Goal: Information Seeking & Learning: Learn about a topic

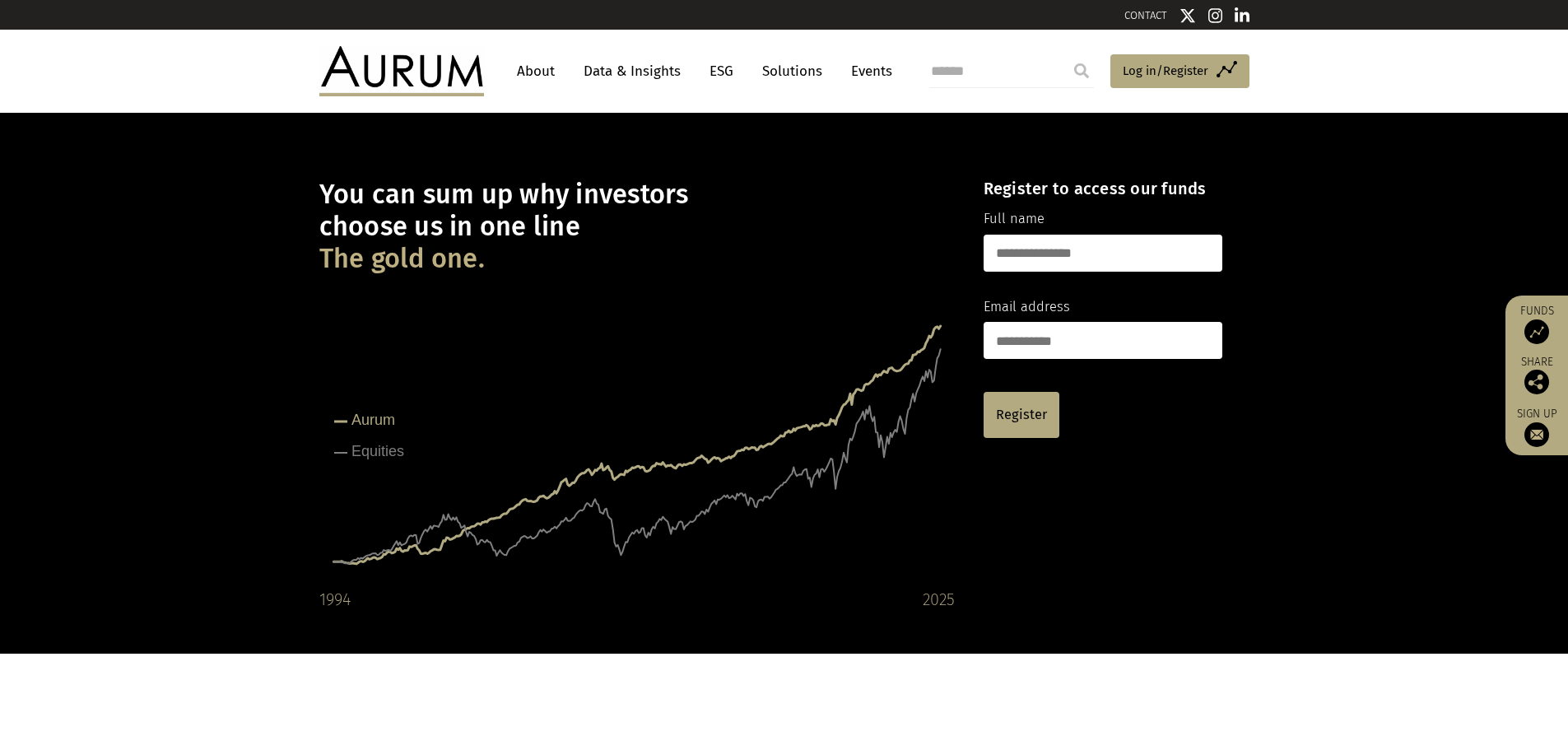
click at [644, 65] on link "Data & Insights" at bounding box center [632, 71] width 114 height 31
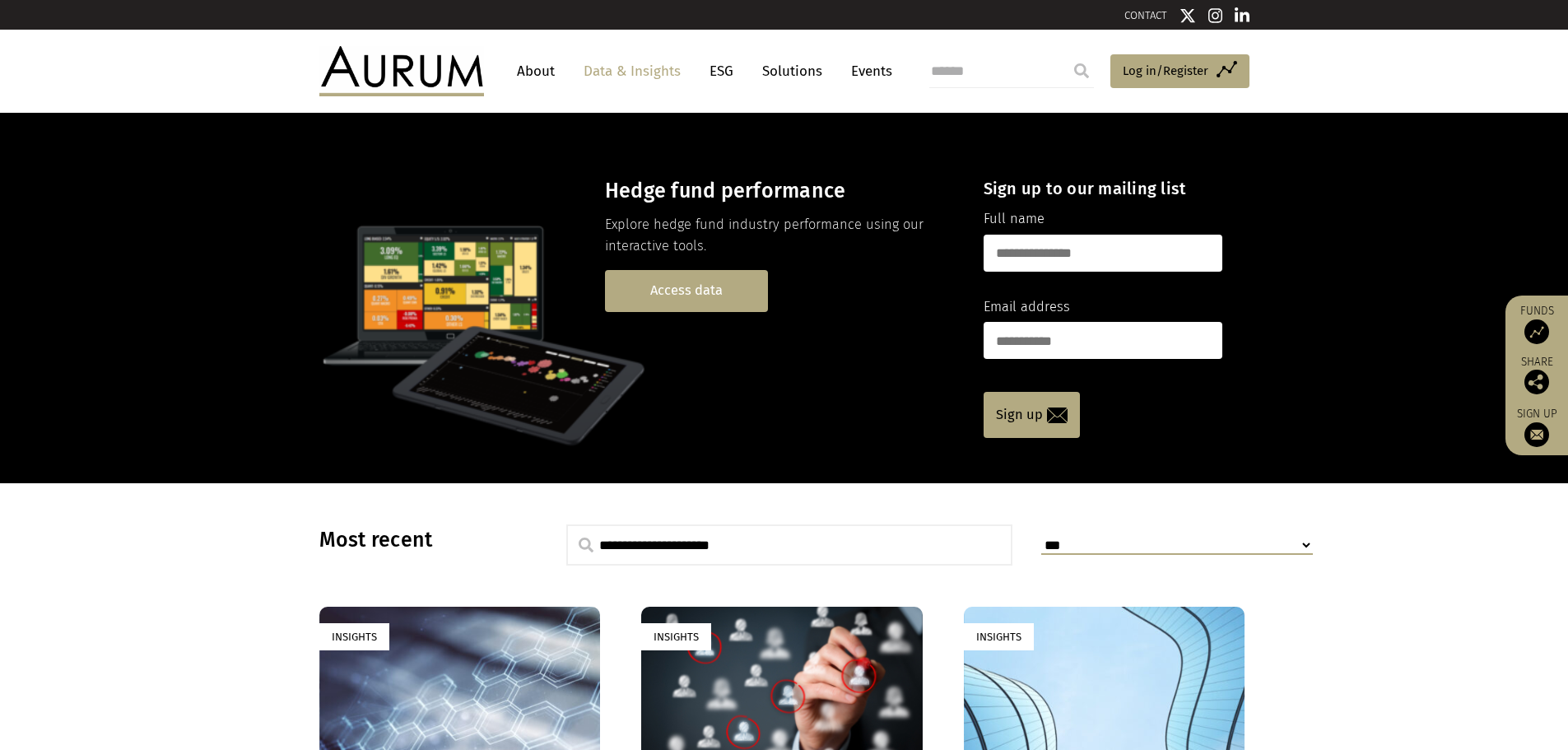
click at [713, 292] on link "Access data" at bounding box center [687, 291] width 163 height 42
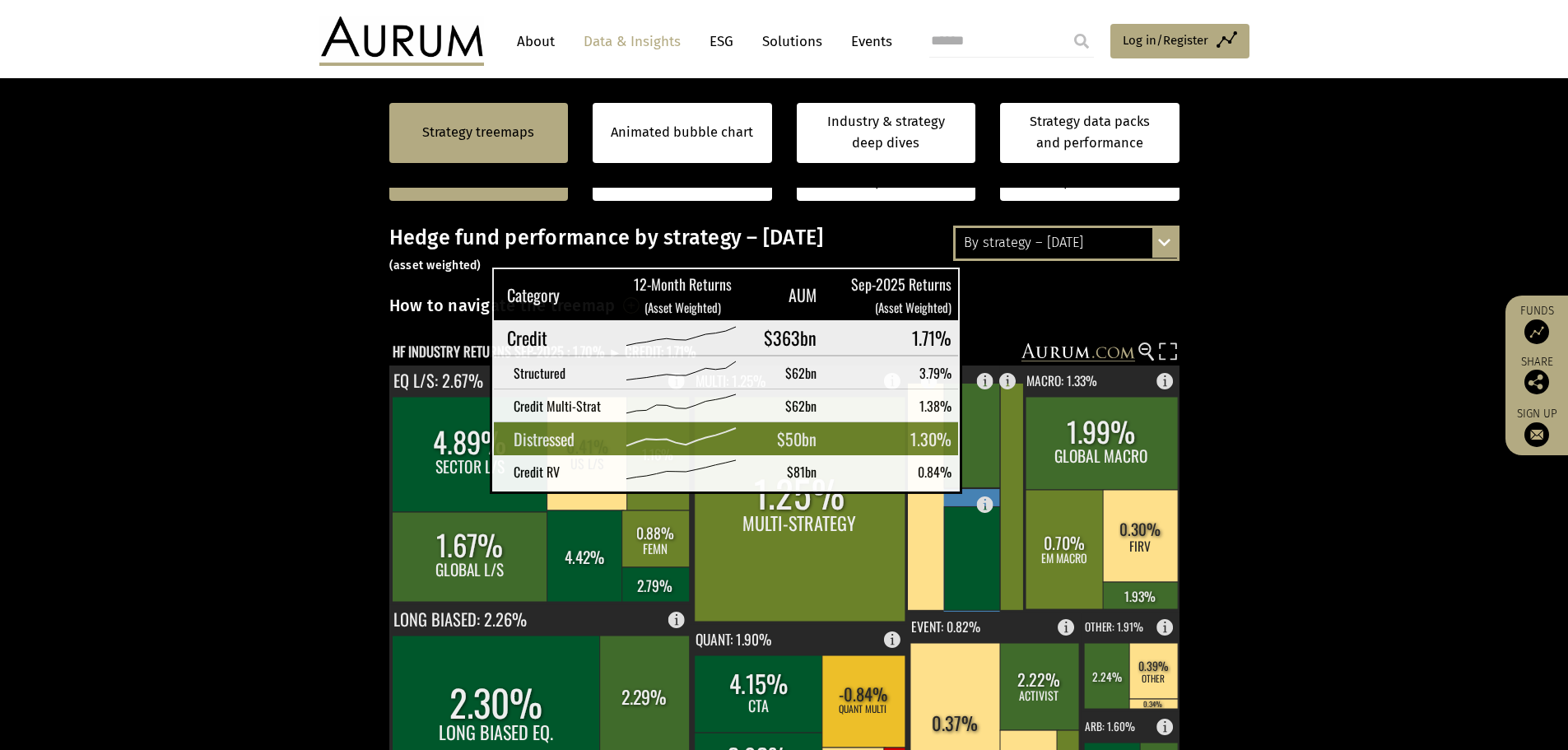
scroll to position [83, 0]
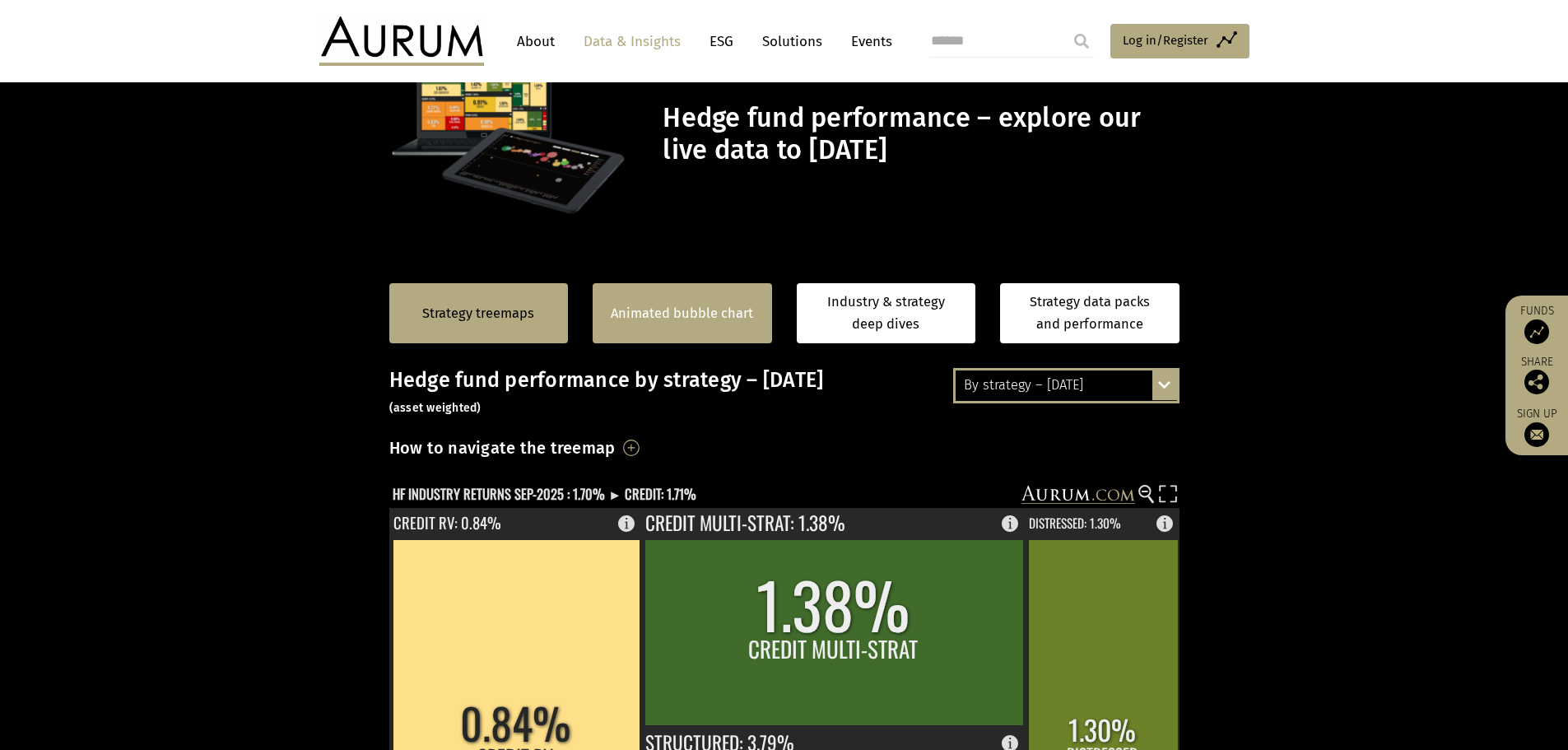
click at [671, 308] on link "Animated bubble chart" at bounding box center [682, 313] width 143 height 22
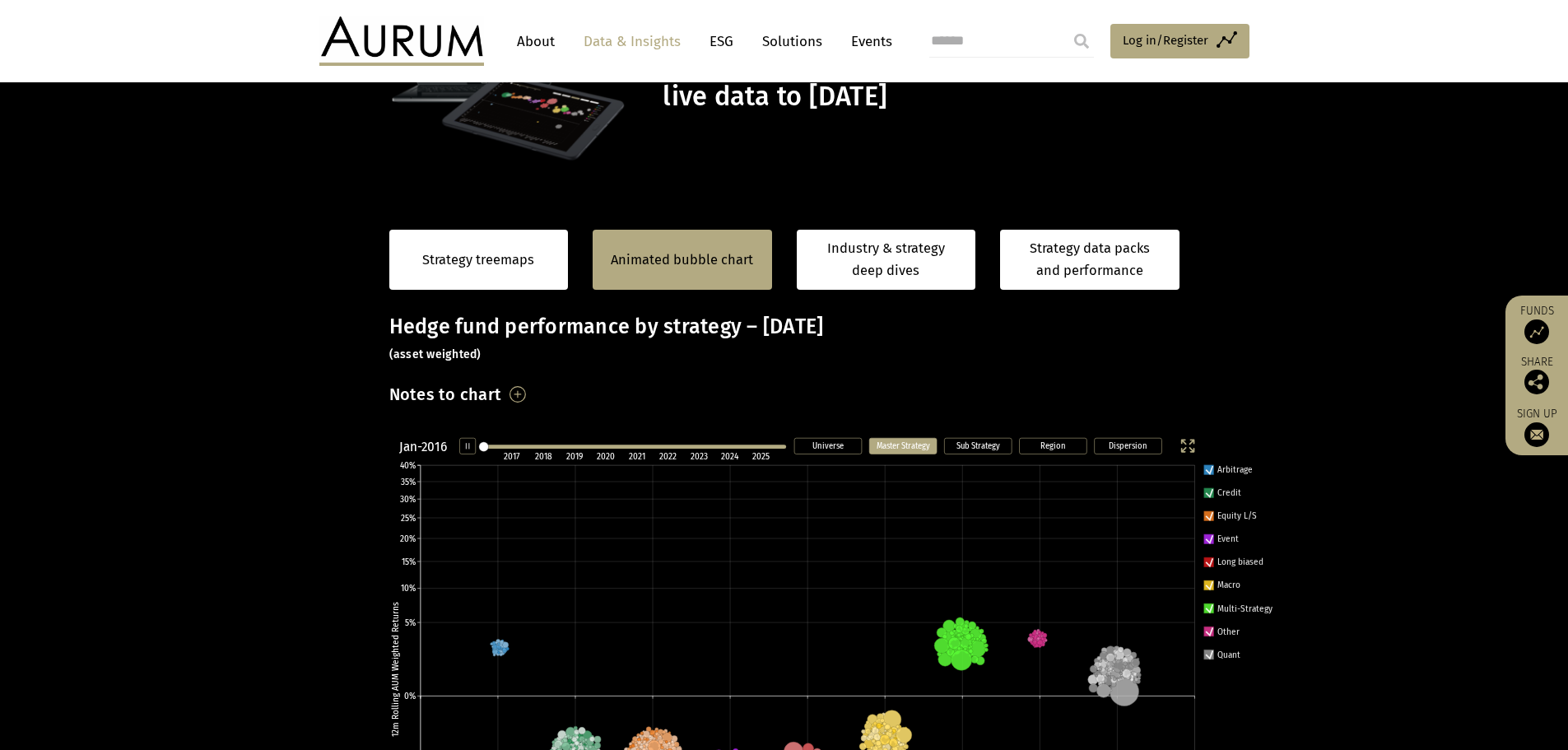
scroll to position [149, 0]
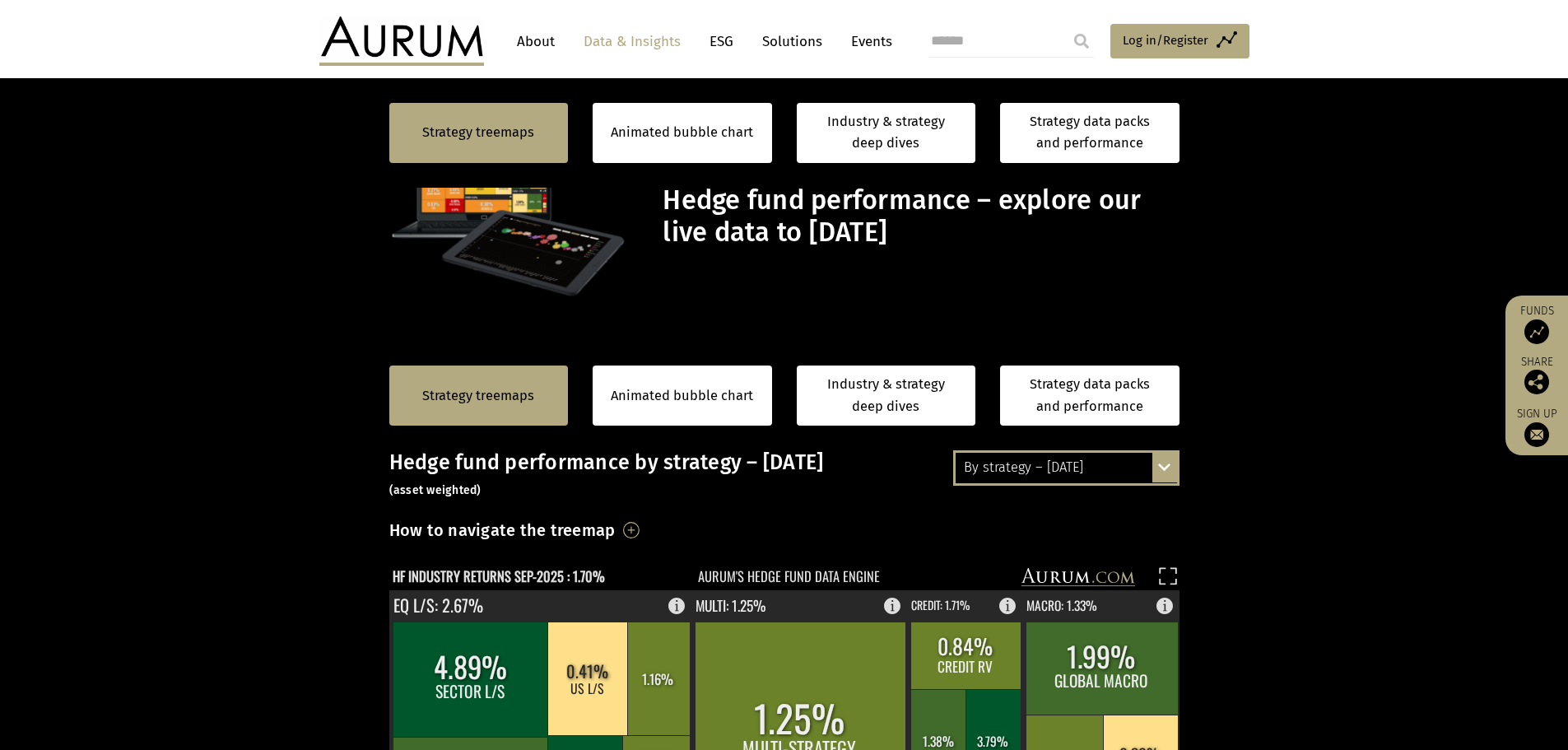
scroll to position [479, 0]
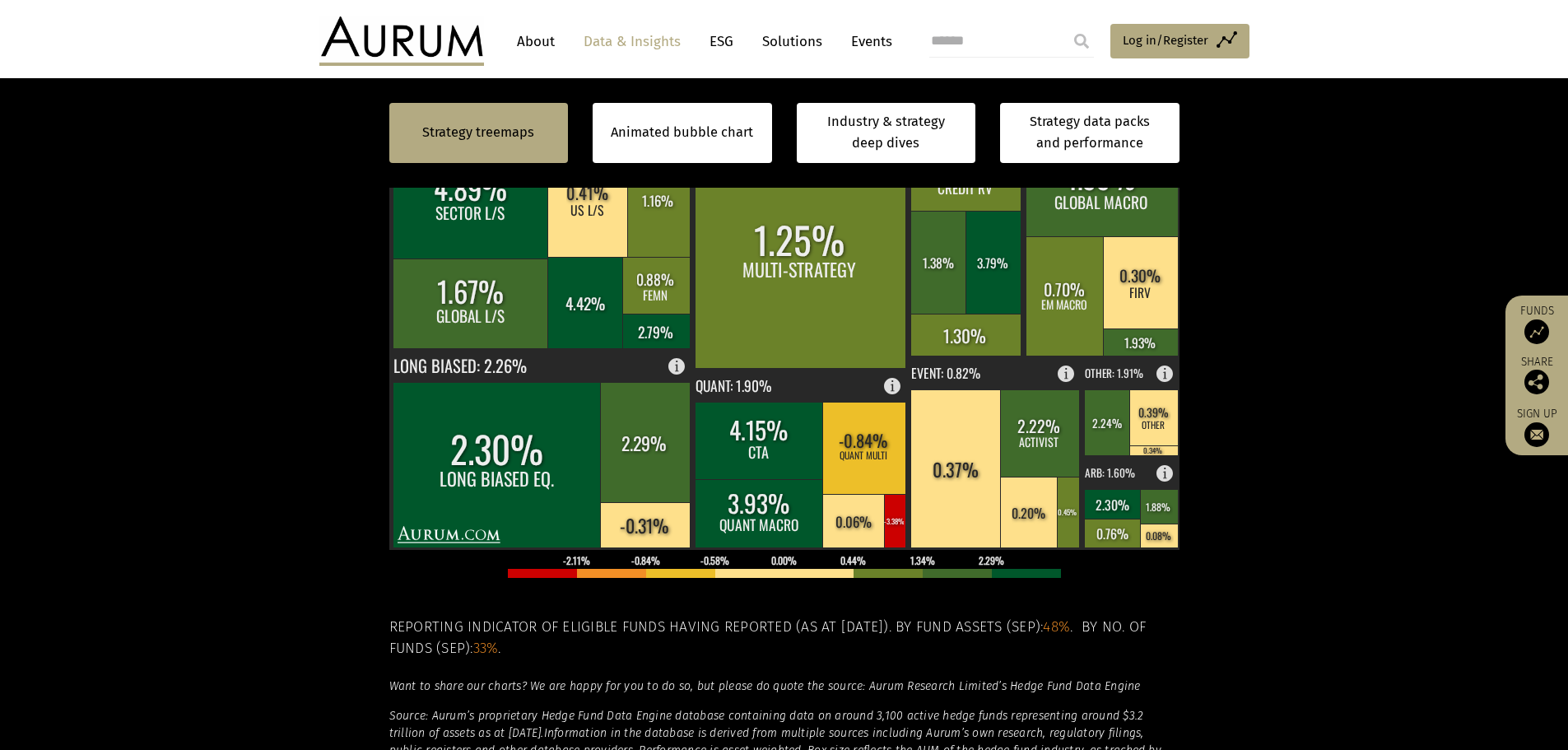
scroll to position [479, 0]
